Goal: Task Accomplishment & Management: Manage account settings

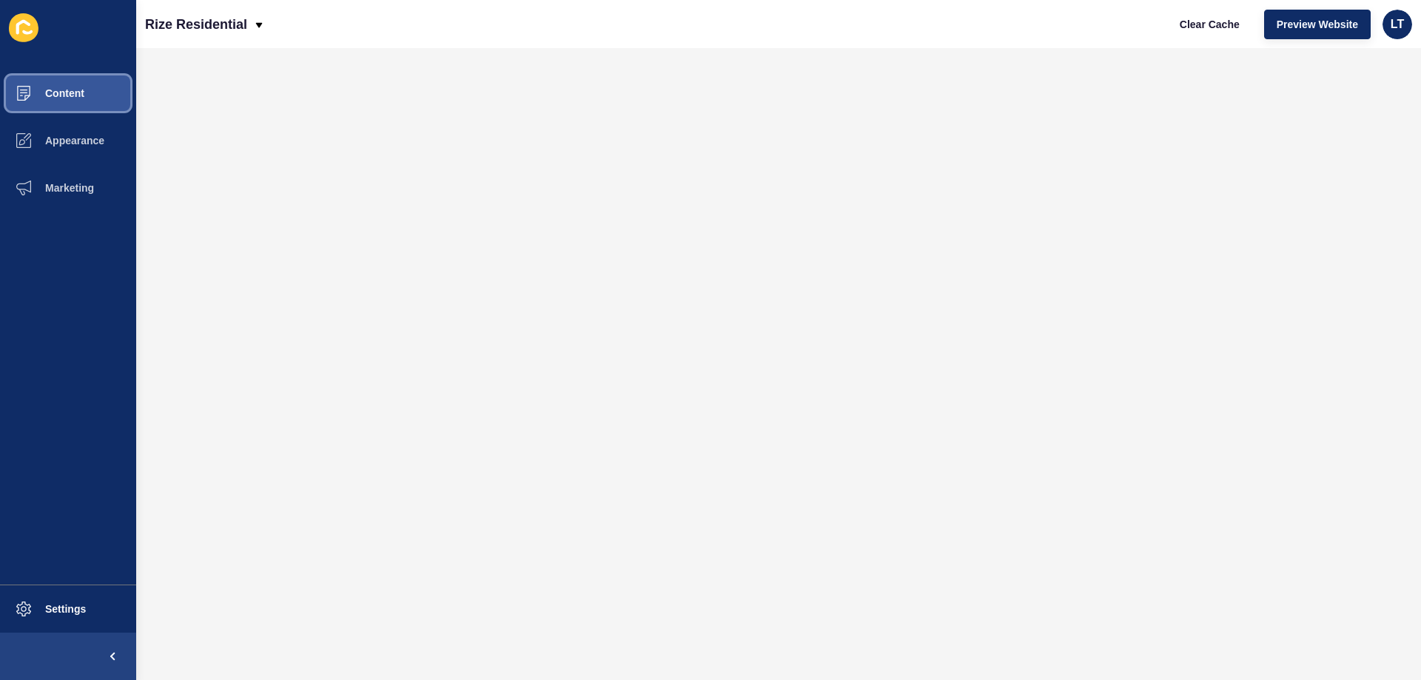
click at [55, 103] on button "Content" at bounding box center [68, 93] width 136 height 47
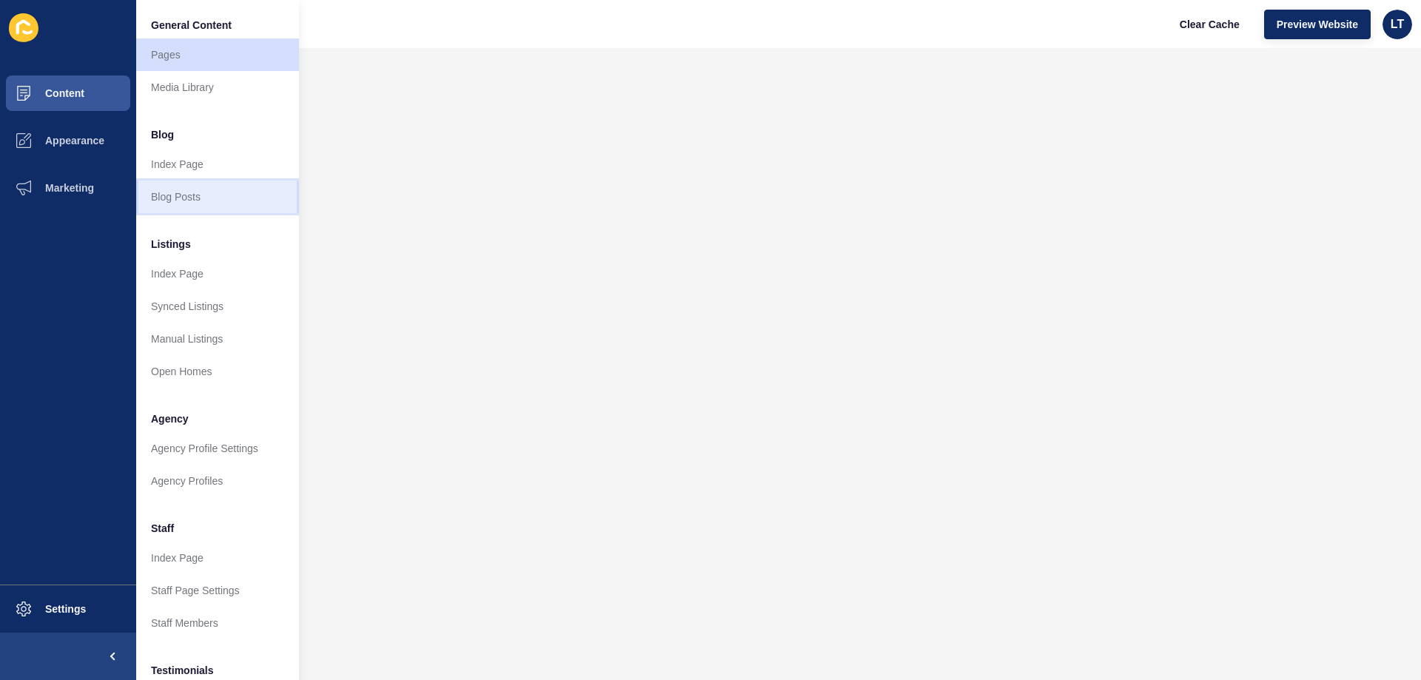
click at [172, 194] on link "Blog Posts" at bounding box center [217, 197] width 163 height 33
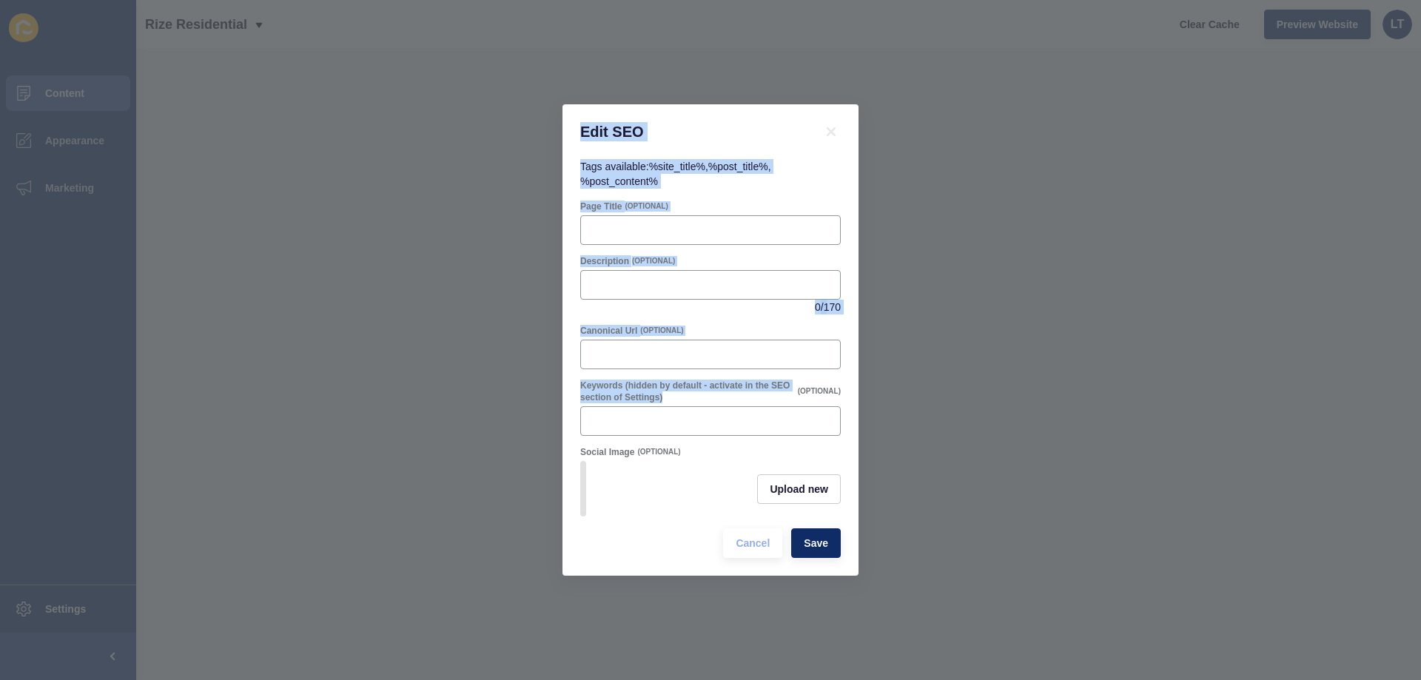
drag, startPoint x: 574, startPoint y: 122, endPoint x: 738, endPoint y: 392, distance: 315.2
click at [738, 392] on div "Edit SEO Tags available: %site_title% , %post_title% , %post_content% Page Titl…" at bounding box center [711, 340] width 296 height 472
copy div "Edit SEO Tags available: %site_title% , %post_title% , %post_content% Page Titl…"
click at [697, 223] on input "Page Title" at bounding box center [710, 230] width 241 height 15
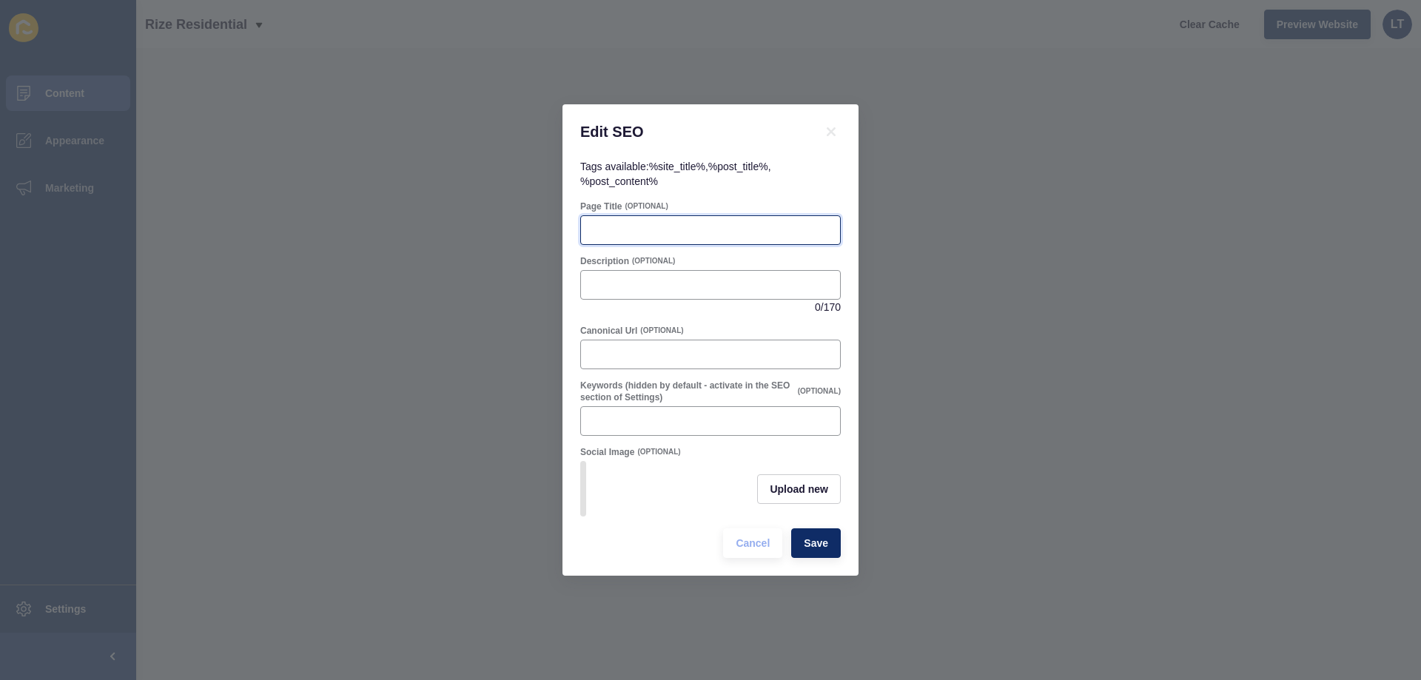
paste input "Father’s Day Raffle | [PERSON_NAME] – Rize Residential Hocking"
drag, startPoint x: 619, startPoint y: 222, endPoint x: 501, endPoint y: 213, distance: 118.0
click at [501, 213] on div "Edit SEO Tags available: %site_title% , %post_title% , %post_content% Page Titl…" at bounding box center [710, 340] width 1421 height 680
click at [677, 225] on input "Father’s Day Raffle | [PERSON_NAME] – Rize Residential Hocking" at bounding box center [710, 230] width 241 height 15
type input "Father’s Day Raffle | [PERSON_NAME] – Rize Residential Hocking"
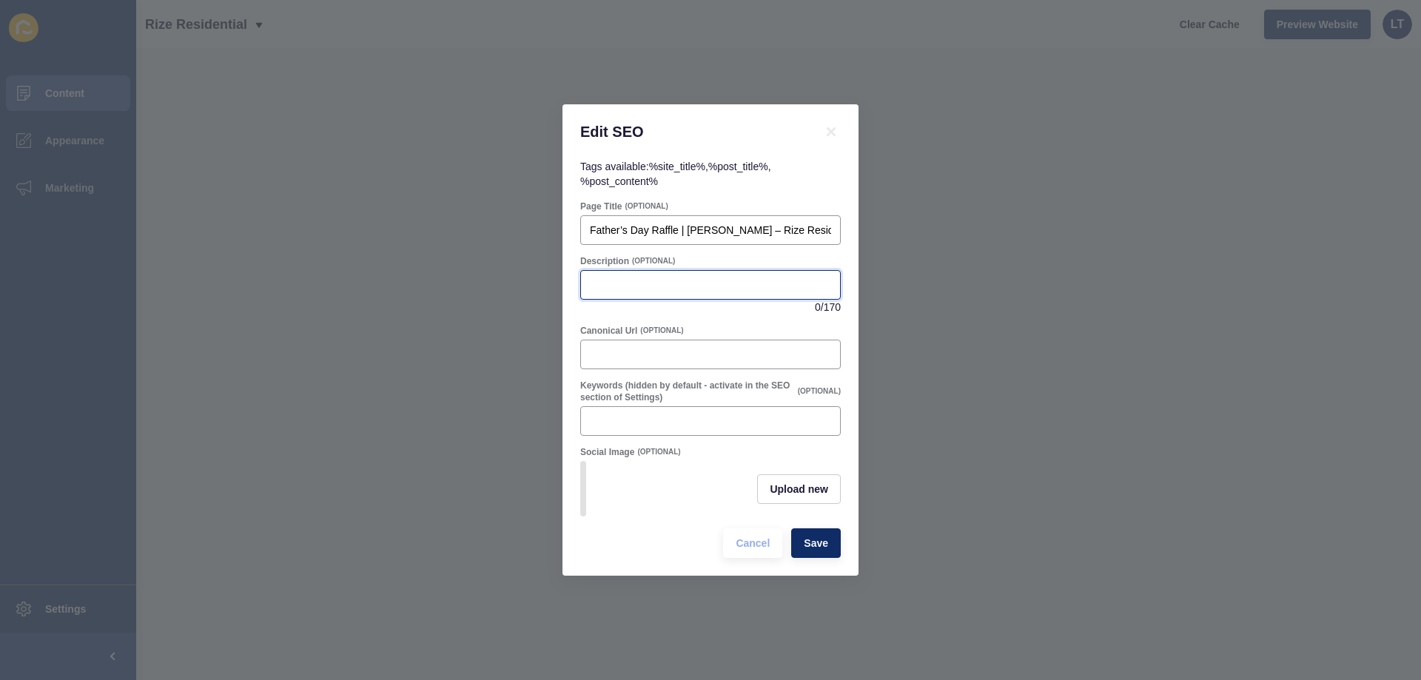
click at [642, 281] on input "Description" at bounding box center [710, 285] width 241 height 15
paste input "[PERSON_NAME], [PERSON_NAME] top real estate agent, proudly supports Hocking Pr…"
type input "[PERSON_NAME], [PERSON_NAME] top real estate agent, proudly supports Hocking Pr…"
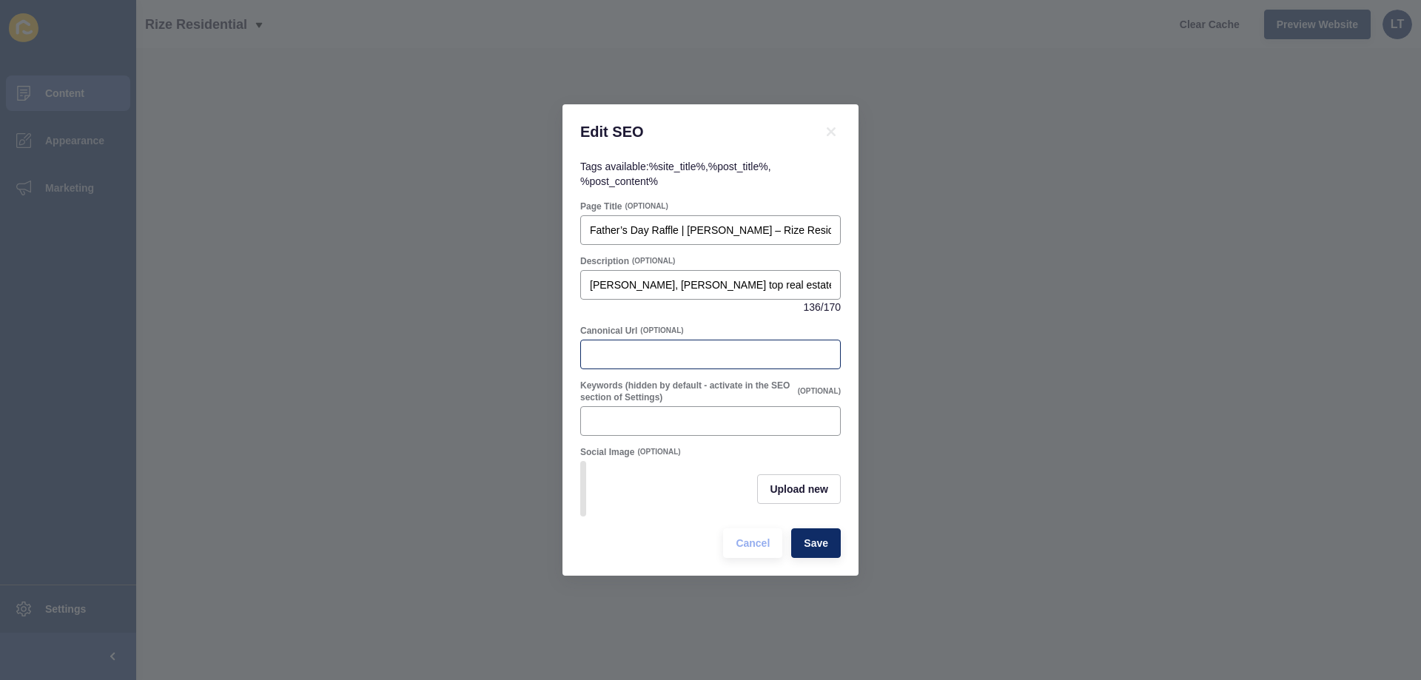
click at [691, 357] on div at bounding box center [710, 355] width 261 height 30
paste input "[URL][DOMAIN_NAME]"
type input "[URL][DOMAIN_NAME]"
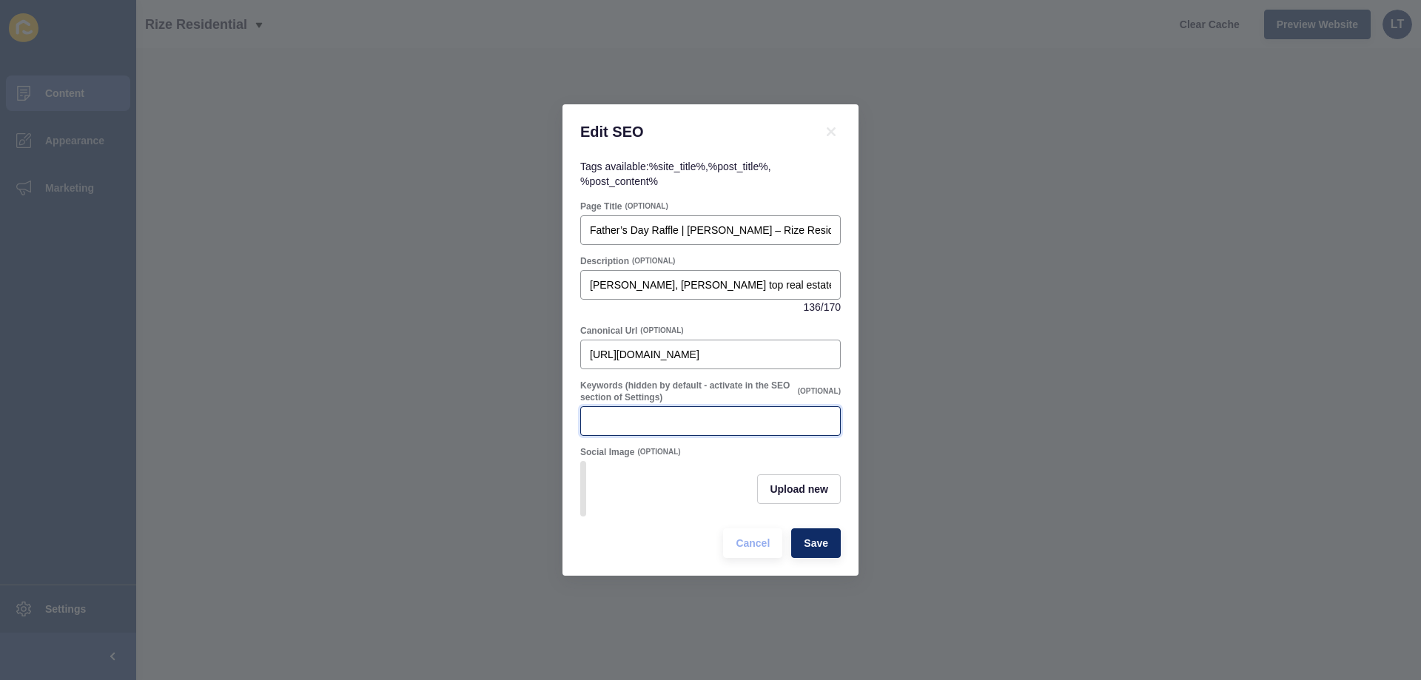
click at [633, 421] on input "Keywords (hidden by default - activate in the SEO section of Settings)" at bounding box center [710, 421] width 241 height 15
paste input "Hocking real estate [PERSON_NAME] top real estate agent [GEOGRAPHIC_DATA] raffl…"
drag, startPoint x: 648, startPoint y: 423, endPoint x: 491, endPoint y: 432, distance: 157.9
click at [491, 432] on div "Edit SEO Tags available: %site_title% , %post_title% , %post_content% Page Titl…" at bounding box center [710, 340] width 1421 height 680
click at [676, 417] on input "Hocking real estate [PERSON_NAME] top real estate agent [GEOGRAPHIC_DATA] raffl…" at bounding box center [710, 421] width 241 height 15
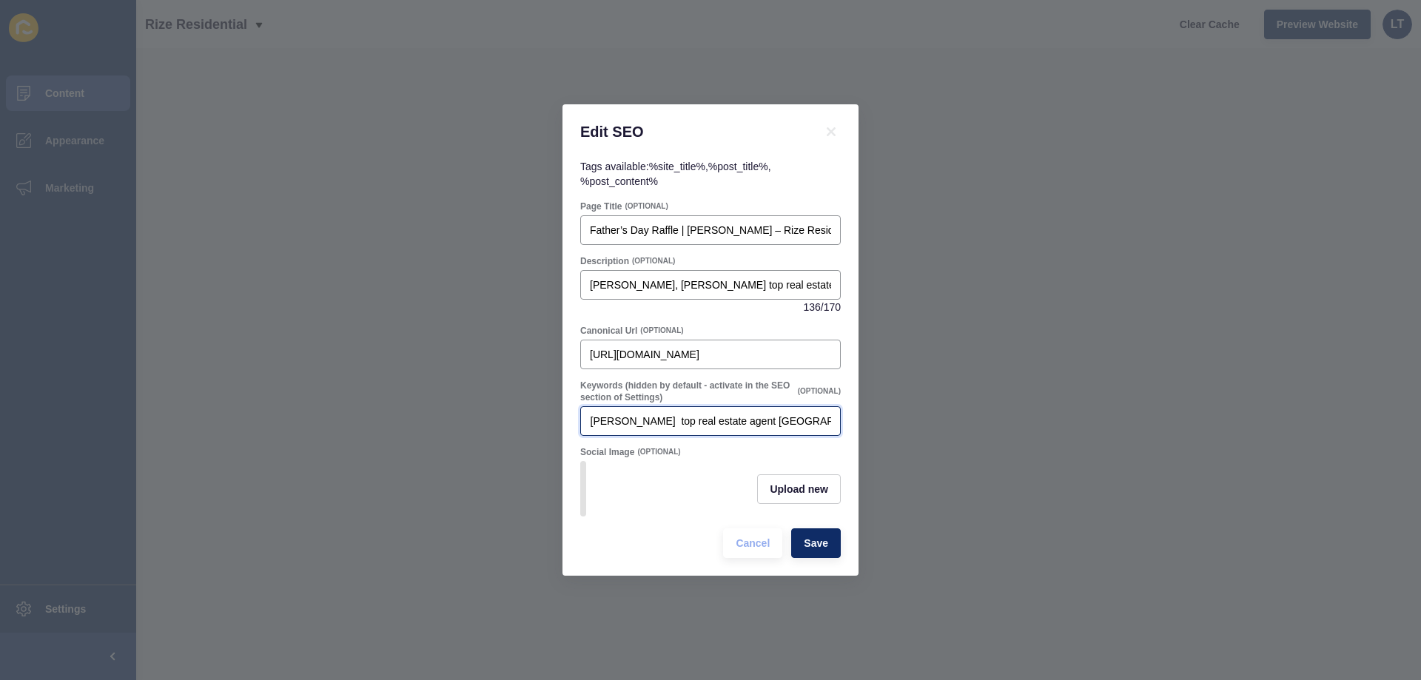
scroll to position [0, 281]
drag, startPoint x: 805, startPoint y: 415, endPoint x: 741, endPoint y: 415, distance: 63.7
click at [741, 415] on input "Hocking real estate, [PERSON_NAME] top real estate agent [GEOGRAPHIC_DATA] raff…" at bounding box center [710, 421] width 241 height 15
click at [705, 414] on input "Hocking real estate, [PERSON_NAME] top real estate agent [GEOGRAPHIC_DATA] raff…" at bounding box center [710, 421] width 241 height 15
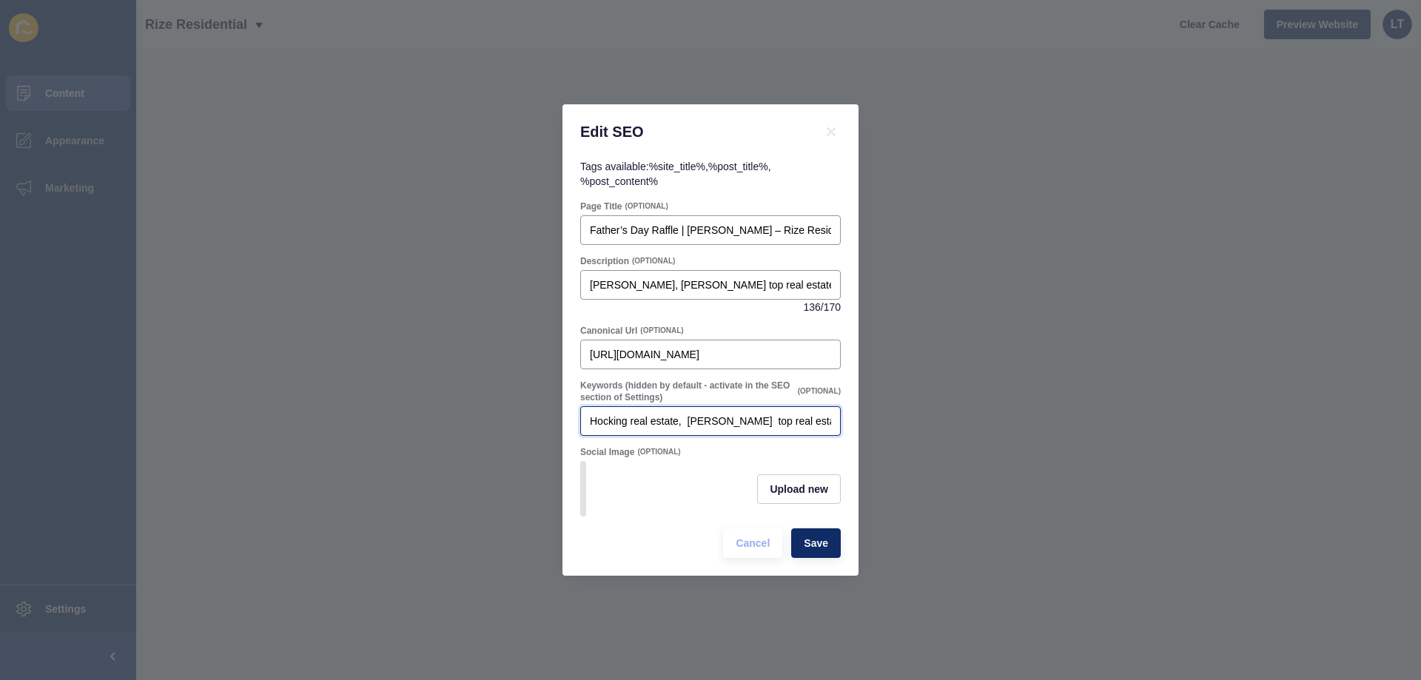
click at [790, 418] on input "Hocking real estate, [PERSON_NAME] top real estate agent [GEOGRAPHIC_DATA] raff…" at bounding box center [710, 421] width 241 height 15
drag, startPoint x: 815, startPoint y: 416, endPoint x: 769, endPoint y: 418, distance: 45.9
click at [794, 418] on input "Hocking real estate, [PERSON_NAME], top real estate agent [GEOGRAPHIC_DATA] raf…" at bounding box center [710, 421] width 241 height 15
click at [838, 416] on div "Hocking real estate, [PERSON_NAME], top real estate agent [GEOGRAPHIC_DATA] raf…" at bounding box center [710, 421] width 261 height 30
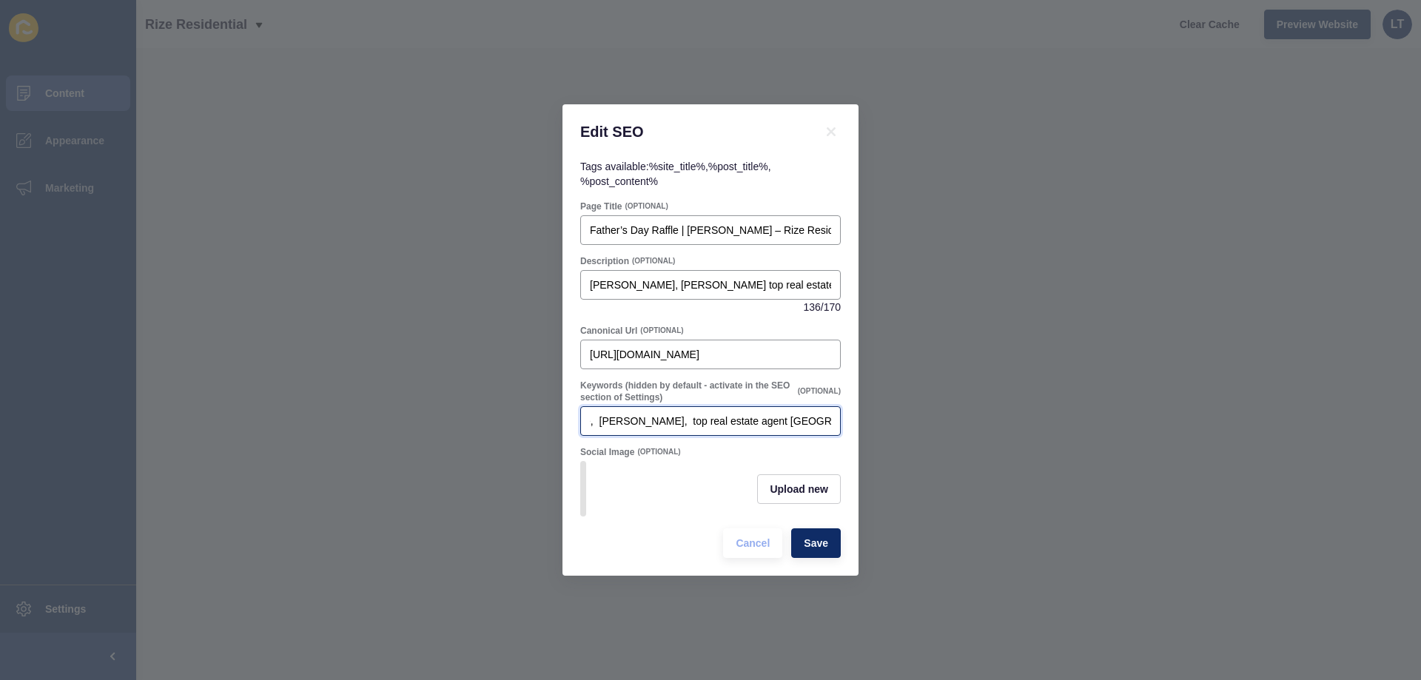
scroll to position [0, 0]
click at [790, 418] on input "Hocking real estate, [PERSON_NAME], top real estate agent [GEOGRAPHIC_DATA] raf…" at bounding box center [710, 421] width 241 height 15
type input "Hocking real estate, [PERSON_NAME], top real estate agent Hocking, [GEOGRAPHIC_…"
click at [826, 550] on span "Save" at bounding box center [816, 543] width 24 height 15
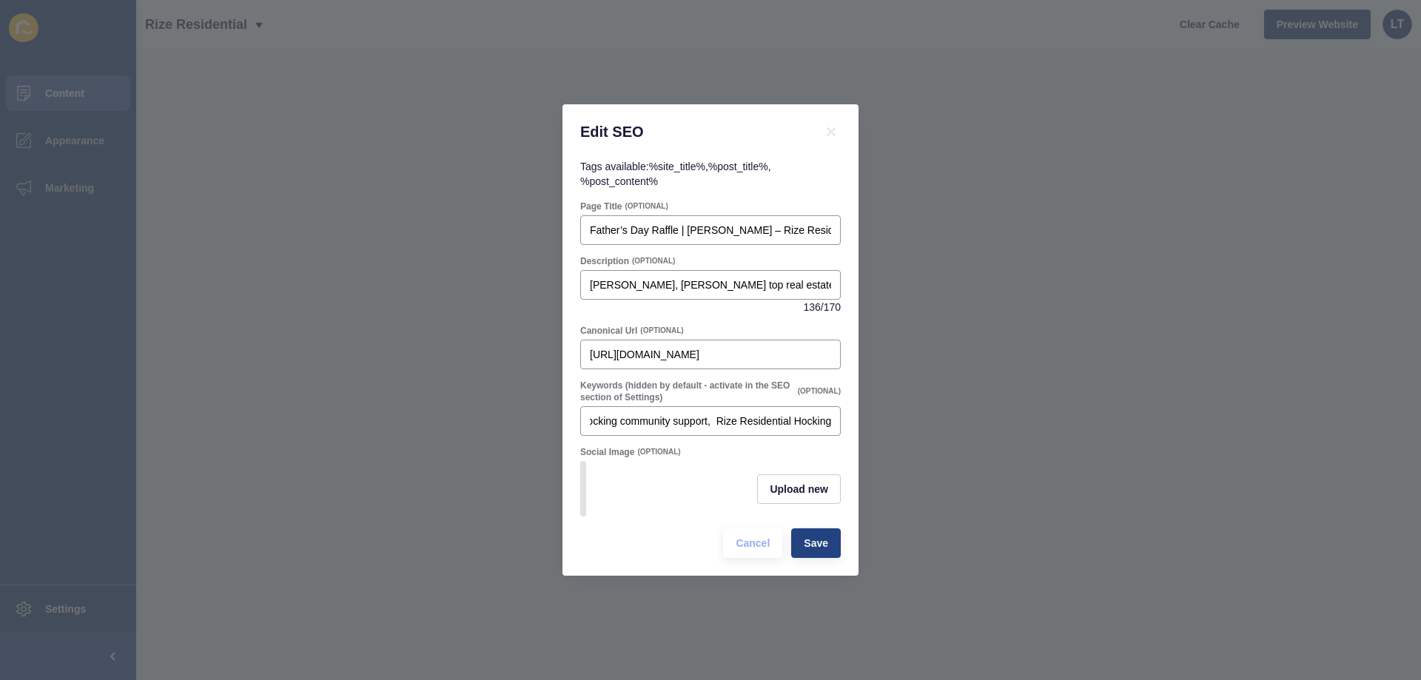
scroll to position [0, 0]
